Goal: Task Accomplishment & Management: Complete application form

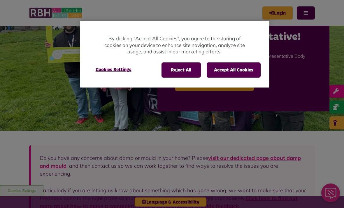
scroll to position [31, 0]
click at [183, 65] on button "Reject All" at bounding box center [181, 69] width 39 height 15
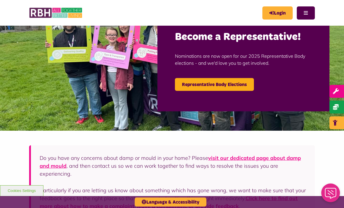
click at [285, 17] on link "Login" at bounding box center [278, 12] width 30 height 13
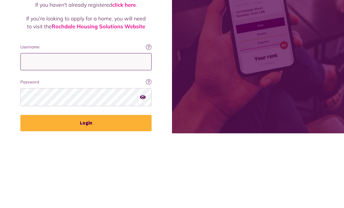
type input "**********"
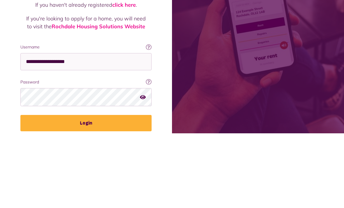
click at [86, 190] on button "Login" at bounding box center [85, 198] width 131 height 16
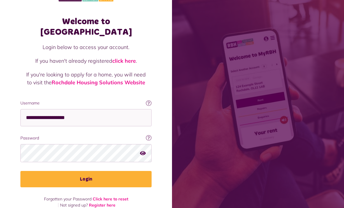
click at [125, 171] on button "Login" at bounding box center [85, 179] width 131 height 16
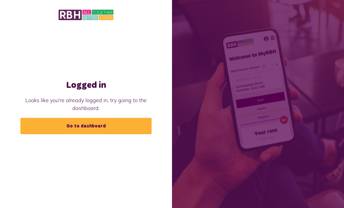
scroll to position [19, 0]
click at [70, 168] on div "Logged in Looks like you're already logged in, try going to the dashboard. Go t…" at bounding box center [86, 94] width 172 height 188
click at [66, 118] on link "Go to dashboard" at bounding box center [85, 126] width 131 height 16
click at [50, 118] on link "Go to dashboard" at bounding box center [85, 126] width 131 height 16
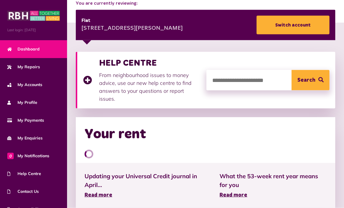
scroll to position [78, 0]
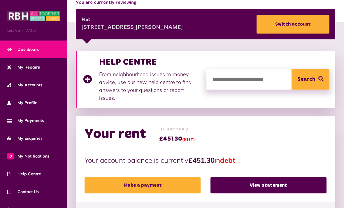
click at [20, 89] on link "My Accounts" at bounding box center [33, 85] width 67 height 18
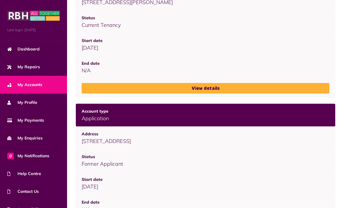
scroll to position [110, 0]
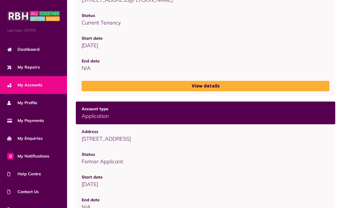
click at [94, 90] on link "View details" at bounding box center [206, 86] width 248 height 11
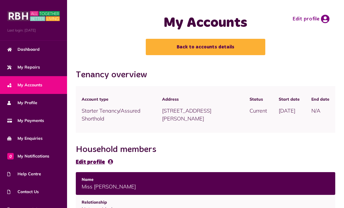
click at [319, 16] on link "Edit profile" at bounding box center [311, 19] width 37 height 9
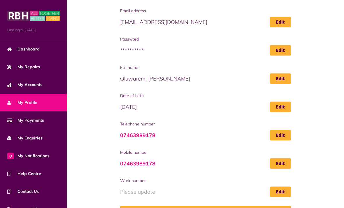
scroll to position [52, 0]
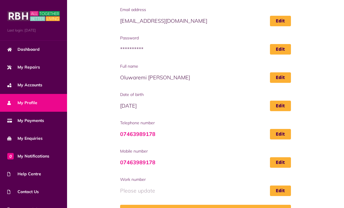
click at [8, 121] on icon at bounding box center [9, 121] width 5 height 4
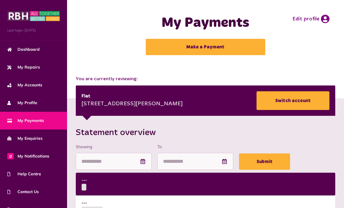
click at [13, 87] on span "My Accounts" at bounding box center [24, 85] width 35 height 6
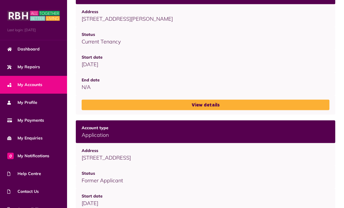
scroll to position [110, 0]
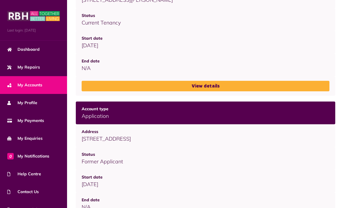
click at [20, 53] on link "Dashboard" at bounding box center [33, 50] width 67 height 18
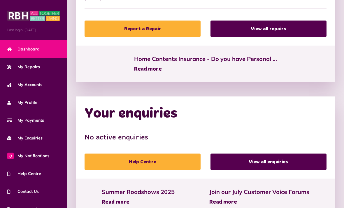
scroll to position [457, 0]
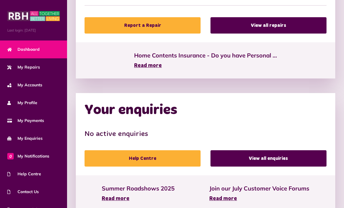
click at [20, 67] on span "My Repairs" at bounding box center [23, 67] width 33 height 6
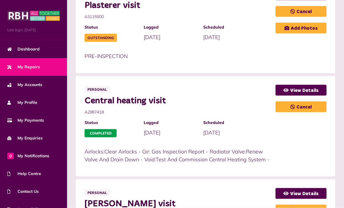
scroll to position [379, 0]
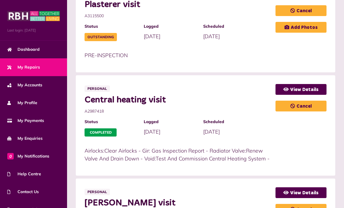
click at [20, 121] on span "My Payments" at bounding box center [25, 121] width 37 height 6
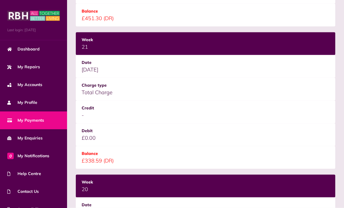
scroll to position [283, 0]
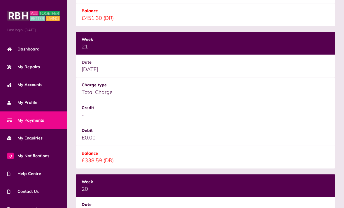
click at [82, 140] on td "£0.00" at bounding box center [206, 134] width 260 height 23
click at [88, 166] on td "£338.59 (DR)" at bounding box center [206, 157] width 260 height 23
click at [86, 160] on td "£338.59 (DR)" at bounding box center [206, 157] width 260 height 23
click at [82, 148] on td "£338.59 (DR)" at bounding box center [206, 157] width 260 height 23
click at [83, 147] on td "£338.59 (DR)" at bounding box center [206, 157] width 260 height 23
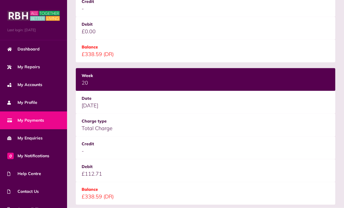
scroll to position [392, 0]
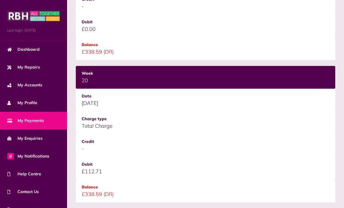
click at [27, 134] on link "My Enquiries" at bounding box center [33, 139] width 67 height 18
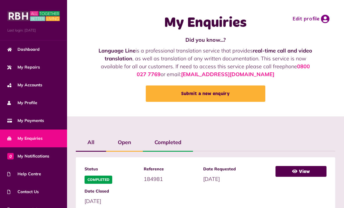
click at [25, 53] on span "Dashboard" at bounding box center [23, 49] width 32 height 6
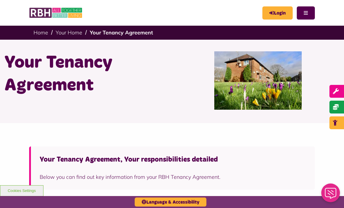
click at [275, 7] on link "Login" at bounding box center [278, 12] width 30 height 13
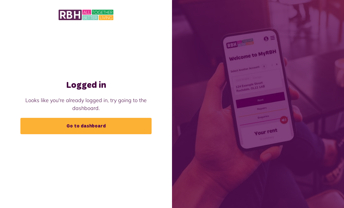
click at [35, 134] on link "Go to dashboard" at bounding box center [85, 126] width 131 height 16
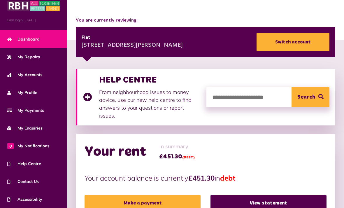
scroll to position [10, 0]
click at [7, 146] on link "0 My Notifications" at bounding box center [33, 146] width 67 height 18
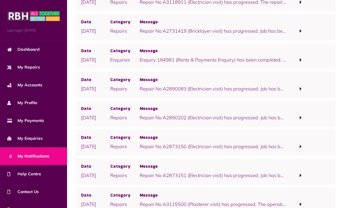
scroll to position [91, 0]
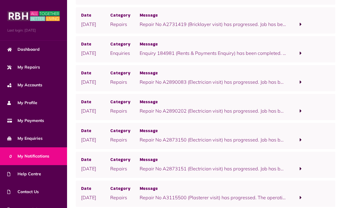
click at [96, 196] on p "05/08/2025" at bounding box center [95, 197] width 29 height 7
click at [162, 197] on p "Repair No A3115500 (Plasterer visit) has progressed. The operative has arrived.…" at bounding box center [213, 197] width 146 height 7
click at [287, 200] on span at bounding box center [300, 198] width 29 height 8
click at [229, 205] on link "click here" at bounding box center [239, 205] width 21 height 6
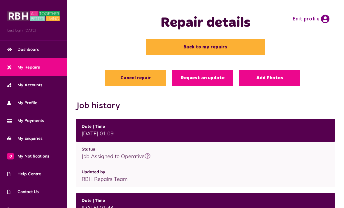
click at [22, 69] on span "My Repairs" at bounding box center [23, 67] width 33 height 6
click at [21, 72] on link "My Repairs" at bounding box center [33, 67] width 67 height 18
click at [234, 46] on link "Back to my repairs" at bounding box center [206, 47] width 120 height 16
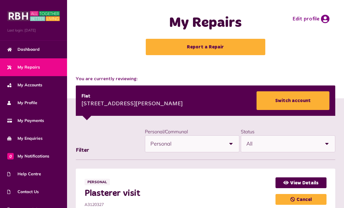
click at [156, 54] on link "Report a Repair" at bounding box center [206, 47] width 120 height 16
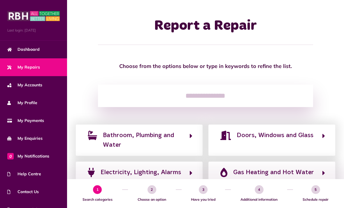
click at [191, 172] on icon "button" at bounding box center [191, 173] width 3 height 7
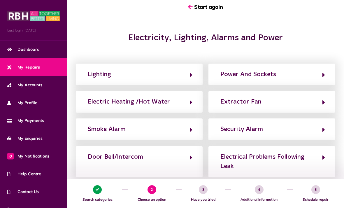
scroll to position [72, 0]
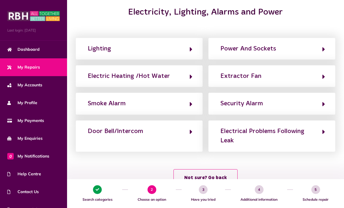
click at [289, 67] on div "Extractor Fan" at bounding box center [272, 76] width 127 height 22
click at [287, 74] on button "Extractor Fan" at bounding box center [272, 76] width 106 height 10
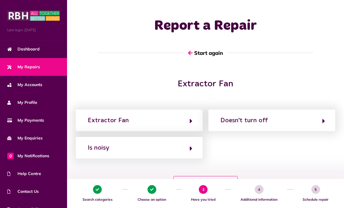
scroll to position [0, 0]
click at [192, 117] on button "Extractor Fan" at bounding box center [139, 121] width 106 height 10
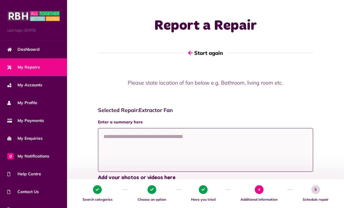
click at [164, 137] on textarea at bounding box center [205, 150] width 215 height 44
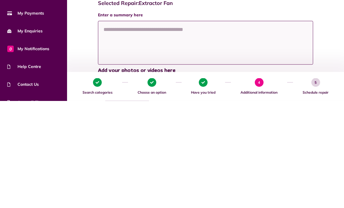
click at [164, 128] on textarea at bounding box center [205, 150] width 215 height 44
paste textarea "**********"
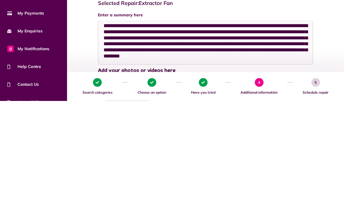
scroll to position [107, 0]
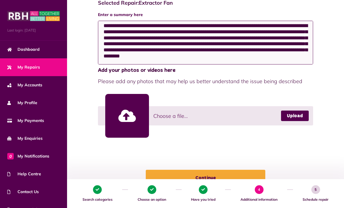
click at [258, 43] on textarea "**********" at bounding box center [205, 43] width 215 height 44
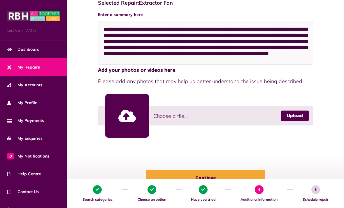
click at [301, 115] on link "Upload" at bounding box center [295, 116] width 28 height 11
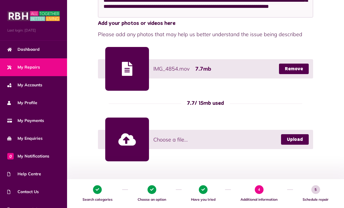
scroll to position [155, 0]
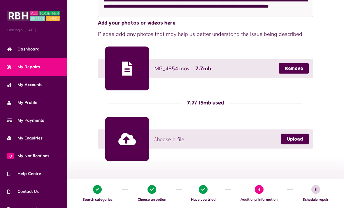
click at [125, 78] on div at bounding box center [127, 69] width 44 height 44
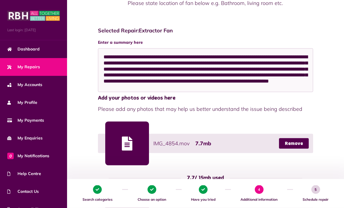
scroll to position [78, 0]
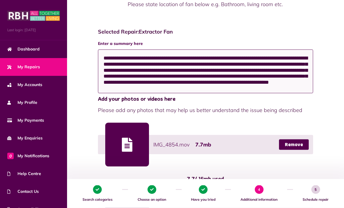
click at [289, 87] on textarea "**********" at bounding box center [205, 72] width 215 height 44
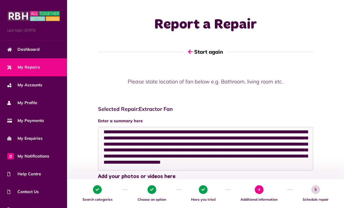
scroll to position [0, 0]
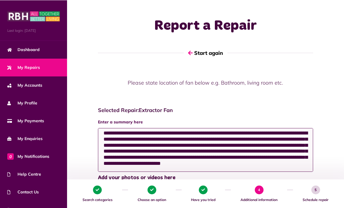
click at [105, 131] on textarea "**********" at bounding box center [205, 150] width 215 height 44
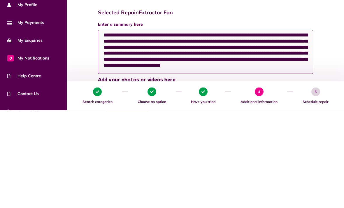
scroll to position [8, 0]
type textarea "*"
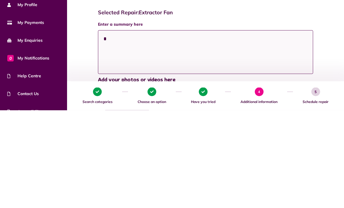
scroll to position [0, 0]
click at [152, 128] on textarea at bounding box center [205, 150] width 215 height 44
paste textarea "**********"
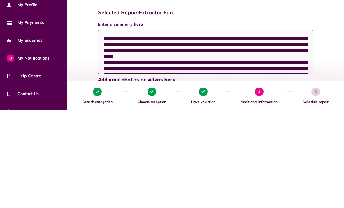
scroll to position [20, 0]
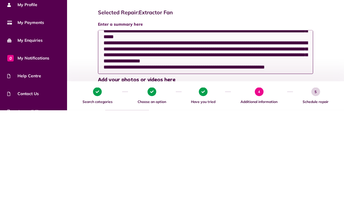
click at [231, 128] on textarea "**********" at bounding box center [205, 150] width 215 height 44
click at [293, 128] on textarea "**********" at bounding box center [205, 150] width 215 height 44
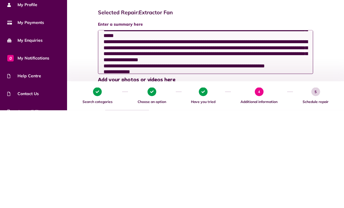
scroll to position [98, 0]
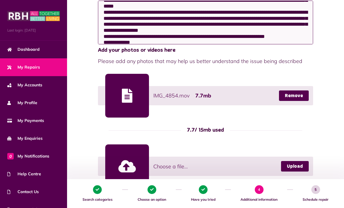
type textarea "**********"
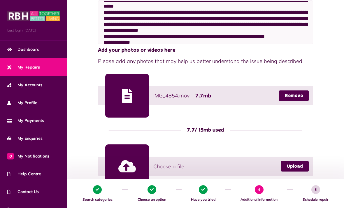
click at [298, 96] on link "Remove" at bounding box center [294, 95] width 30 height 11
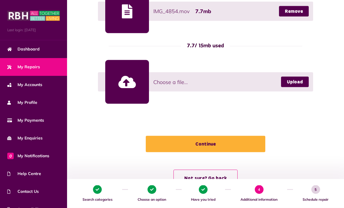
scroll to position [215, 0]
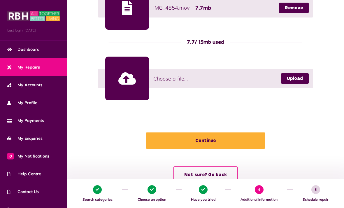
click at [288, 78] on link "Upload" at bounding box center [295, 78] width 28 height 11
click at [296, 79] on link "Upload" at bounding box center [295, 78] width 28 height 11
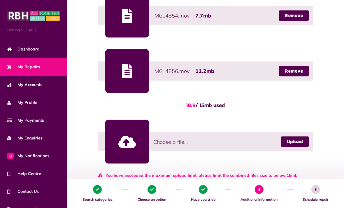
click at [299, 19] on link "Remove" at bounding box center [294, 16] width 30 height 11
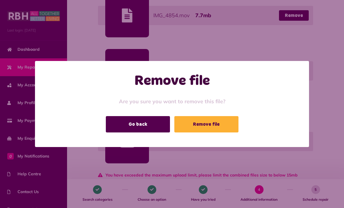
click at [160, 132] on button "Go back" at bounding box center [138, 124] width 64 height 16
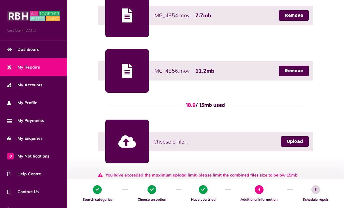
click at [300, 73] on link "Remove" at bounding box center [294, 71] width 30 height 11
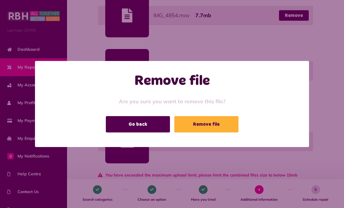
click at [155, 130] on button "Go back" at bounding box center [138, 124] width 64 height 16
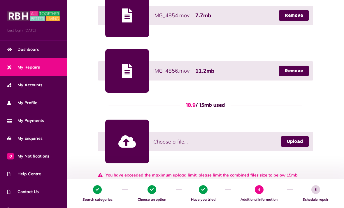
click at [302, 71] on link "Remove" at bounding box center [294, 71] width 30 height 11
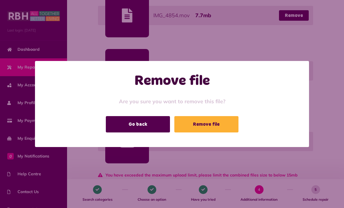
click at [232, 132] on button "Remove file" at bounding box center [206, 124] width 64 height 16
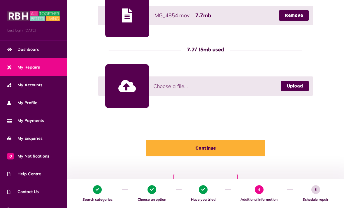
click at [255, 146] on button "Continue" at bounding box center [206, 148] width 120 height 16
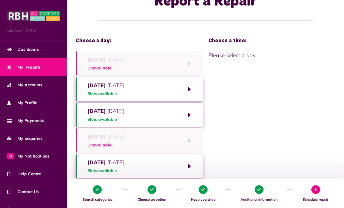
scroll to position [24, 0]
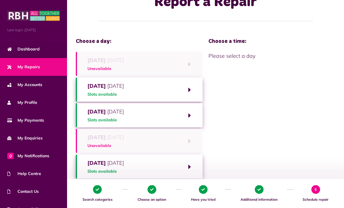
click at [190, 91] on button "Tuesday 2nd September 2025 Slots available" at bounding box center [139, 90] width 127 height 24
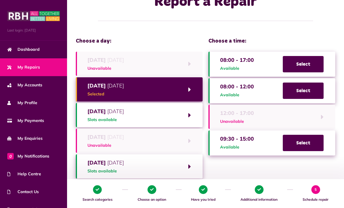
click at [305, 144] on span "Select" at bounding box center [303, 143] width 41 height 16
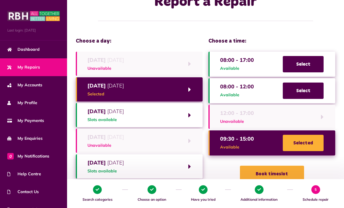
click at [291, 174] on button "Book timeslot" at bounding box center [272, 174] width 64 height 16
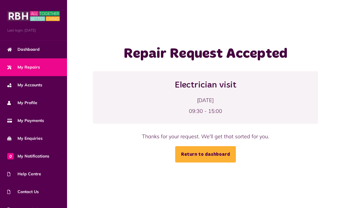
click at [187, 163] on link "Return to dashboard" at bounding box center [205, 154] width 61 height 16
